Goal: Task Accomplishment & Management: Manage account settings

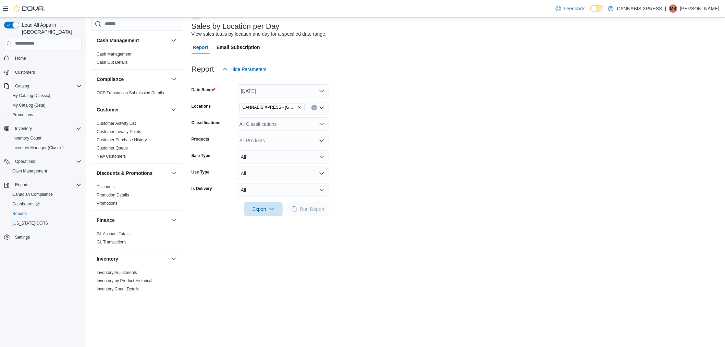
scroll to position [76, 0]
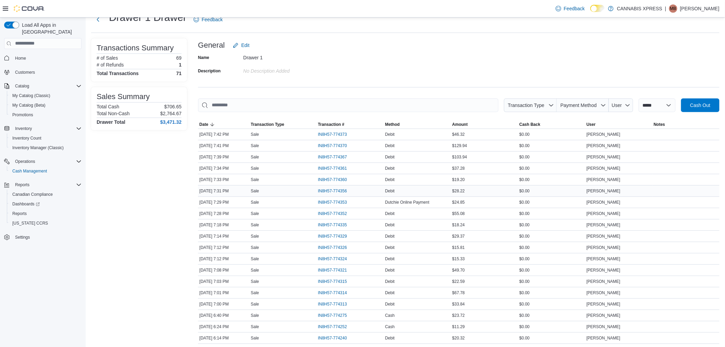
scroll to position [38, 0]
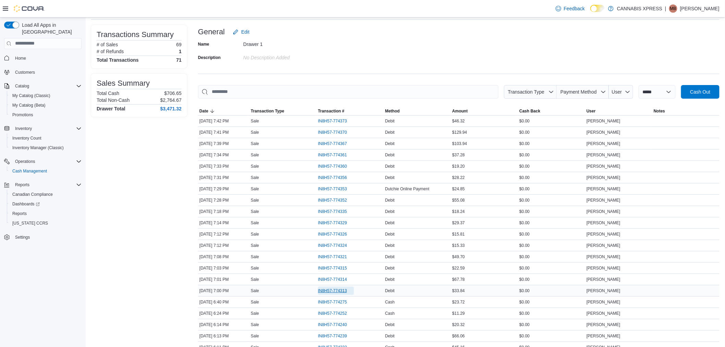
click at [337, 290] on span "IN8H57-774313" at bounding box center [332, 290] width 29 height 5
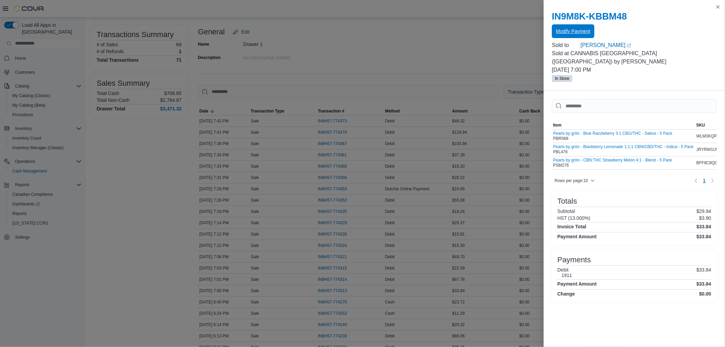
click at [588, 29] on span "Modify Payment" at bounding box center [573, 31] width 34 height 7
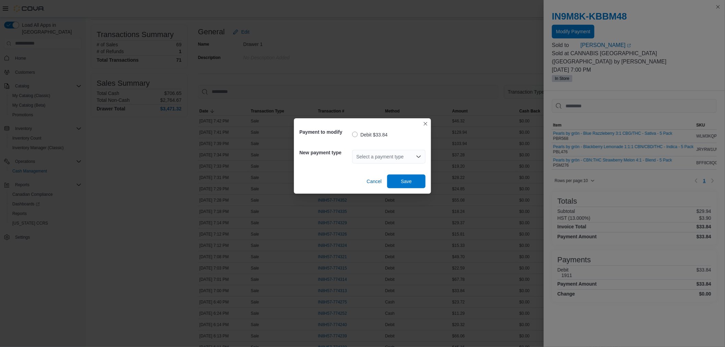
click at [367, 158] on div "Select a payment type" at bounding box center [388, 157] width 73 height 14
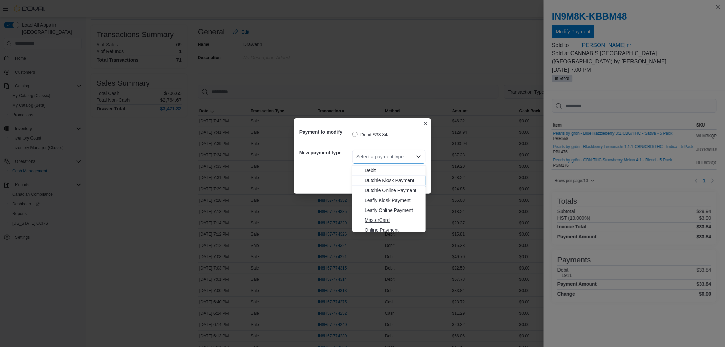
click at [383, 217] on span "MasterCard" at bounding box center [393, 220] width 57 height 7
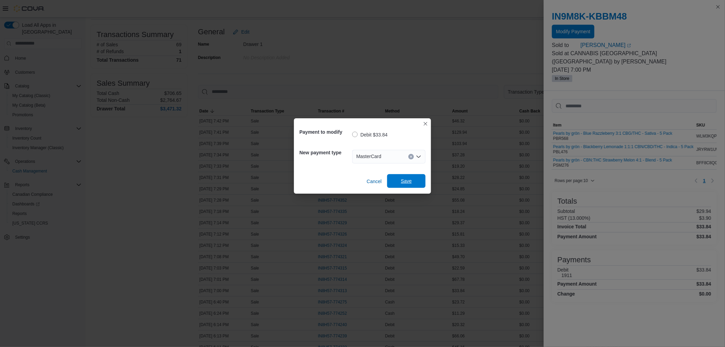
click at [406, 179] on span "Save" at bounding box center [406, 181] width 11 height 7
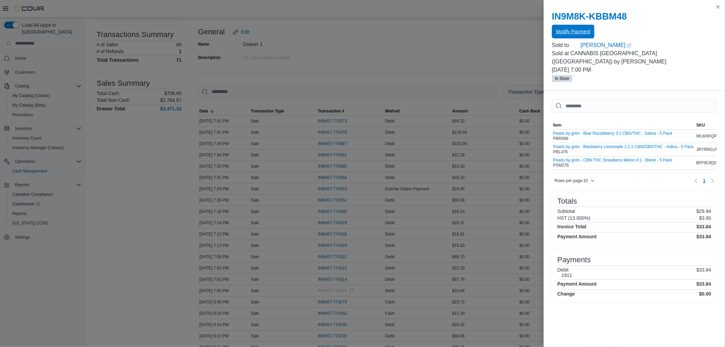
scroll to position [0, 0]
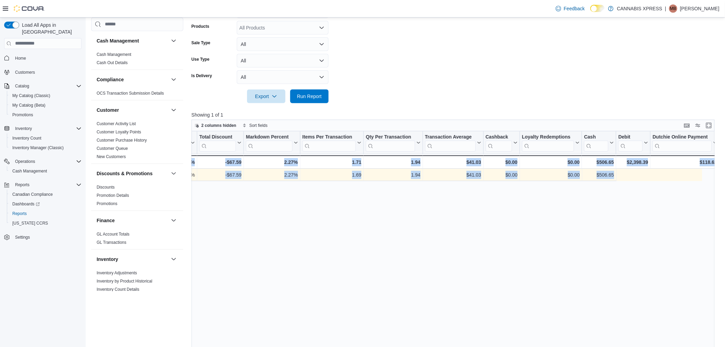
scroll to position [0, 657]
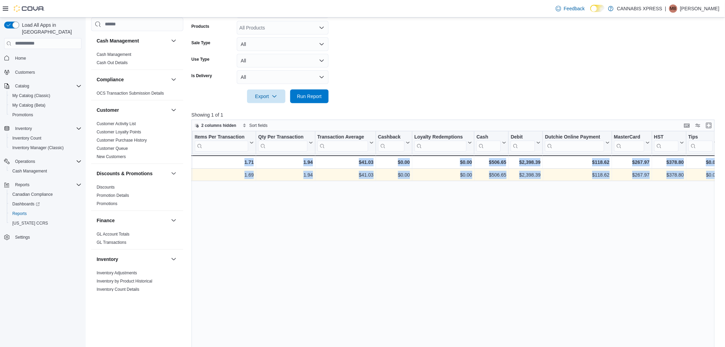
drag, startPoint x: 402, startPoint y: 176, endPoint x: 792, endPoint y: 182, distance: 389.8
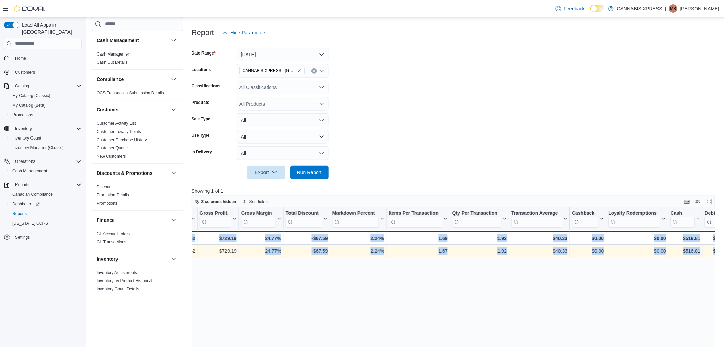
scroll to position [0, 657]
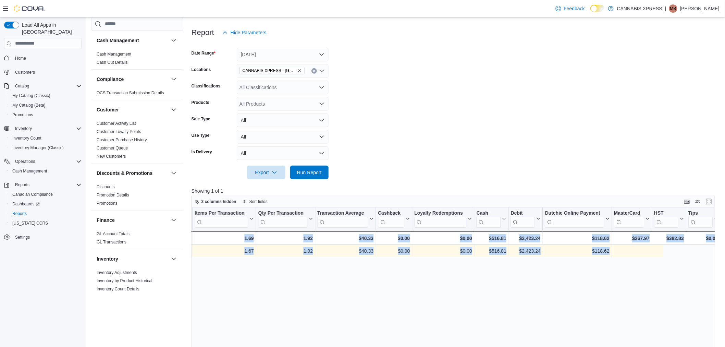
drag, startPoint x: 539, startPoint y: 249, endPoint x: 753, endPoint y: 252, distance: 213.9
click at [419, 106] on form "Date Range Today Locations CANNABIS XPRESS - Ridgetown (Main Street) Classifica…" at bounding box center [456, 109] width 529 height 140
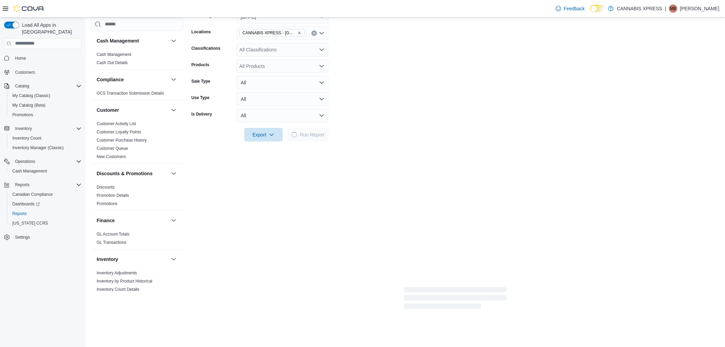
scroll to position [114, 0]
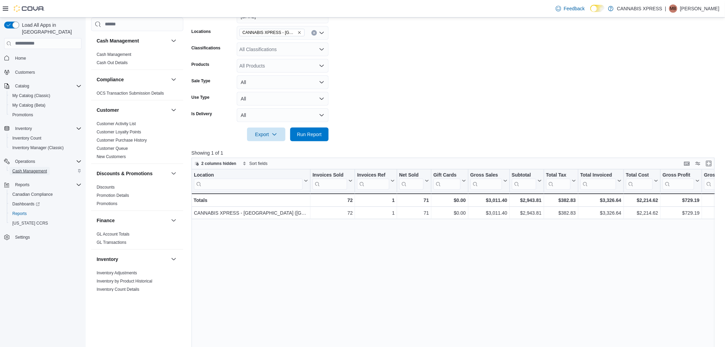
click at [39, 167] on span "Cash Management" at bounding box center [29, 171] width 35 height 8
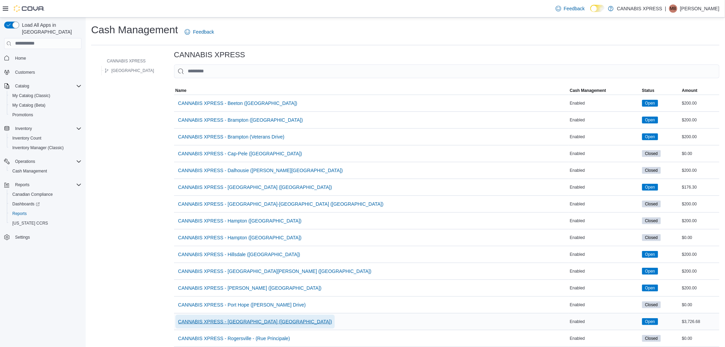
click at [240, 320] on span "CANNABIS XPRESS - [GEOGRAPHIC_DATA] ([GEOGRAPHIC_DATA])" at bounding box center [255, 321] width 154 height 7
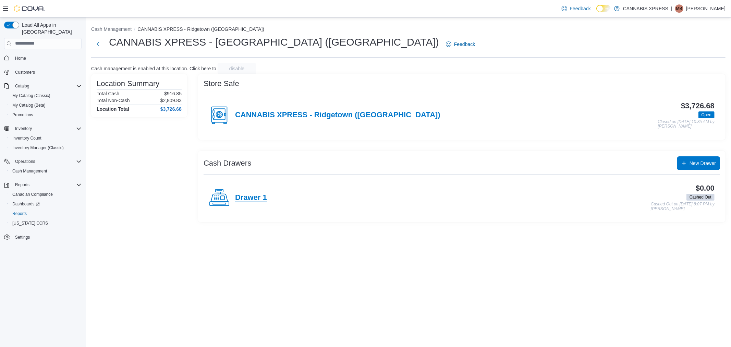
click at [250, 200] on h4 "Drawer 1" at bounding box center [251, 197] width 32 height 9
click at [361, 115] on h4 "CANNABIS XPRESS - Ridgetown (Main St)" at bounding box center [337, 115] width 205 height 9
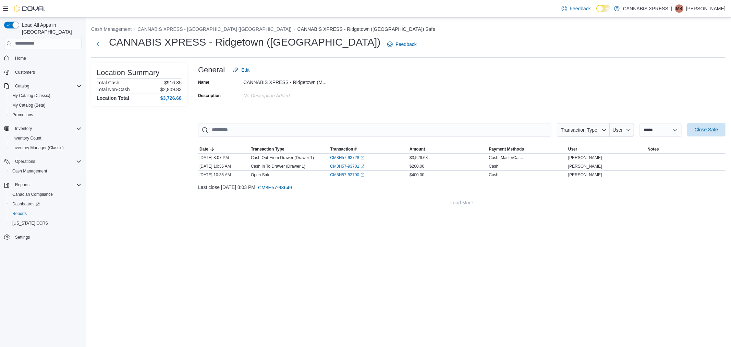
click at [704, 131] on span "Close Safe" at bounding box center [706, 129] width 23 height 7
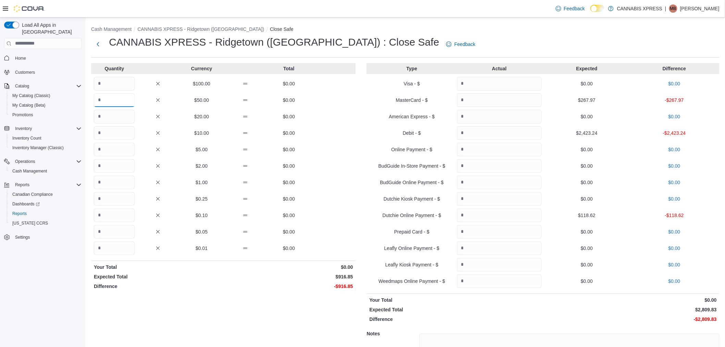
click at [121, 101] on input "Quantity" at bounding box center [114, 100] width 41 height 14
type input "*"
type input "**"
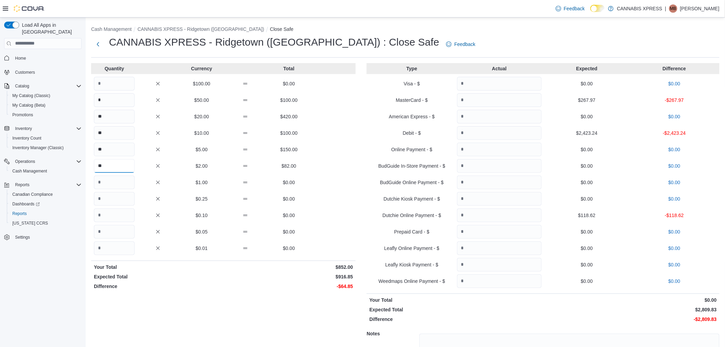
type input "**"
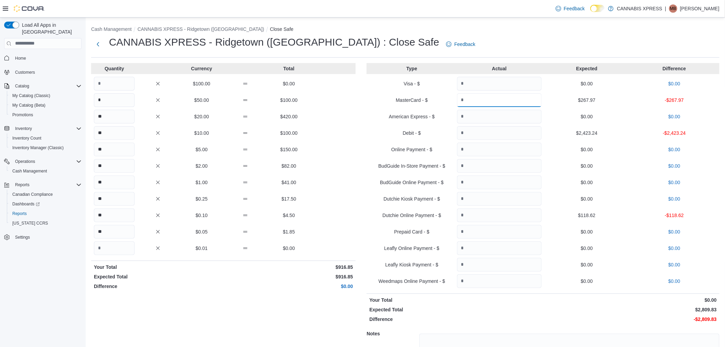
click at [521, 99] on input "Quantity" at bounding box center [499, 100] width 85 height 14
type input "******"
type input "*******"
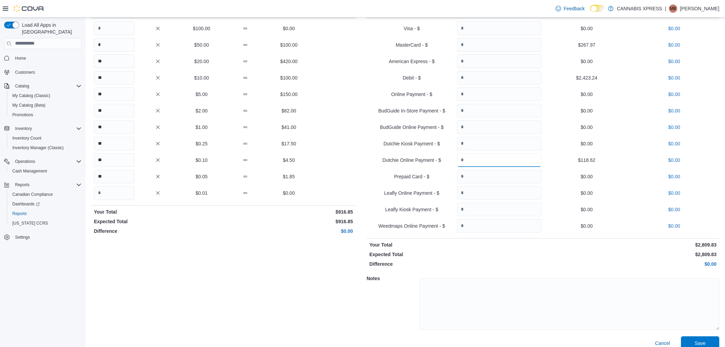
scroll to position [63, 0]
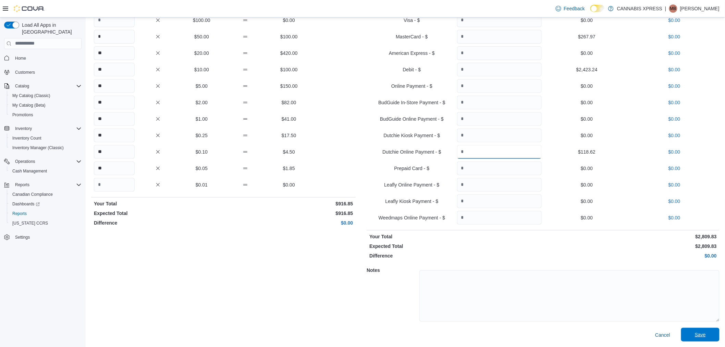
type input "******"
click at [706, 333] on span "Save" at bounding box center [700, 334] width 11 height 7
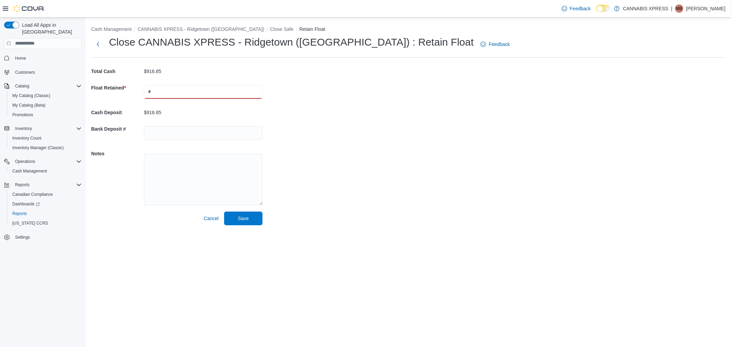
click at [168, 96] on input "text" at bounding box center [203, 92] width 119 height 14
type input "******"
click at [234, 218] on span "Save" at bounding box center [243, 218] width 30 height 14
